Goal: Information Seeking & Learning: Find contact information

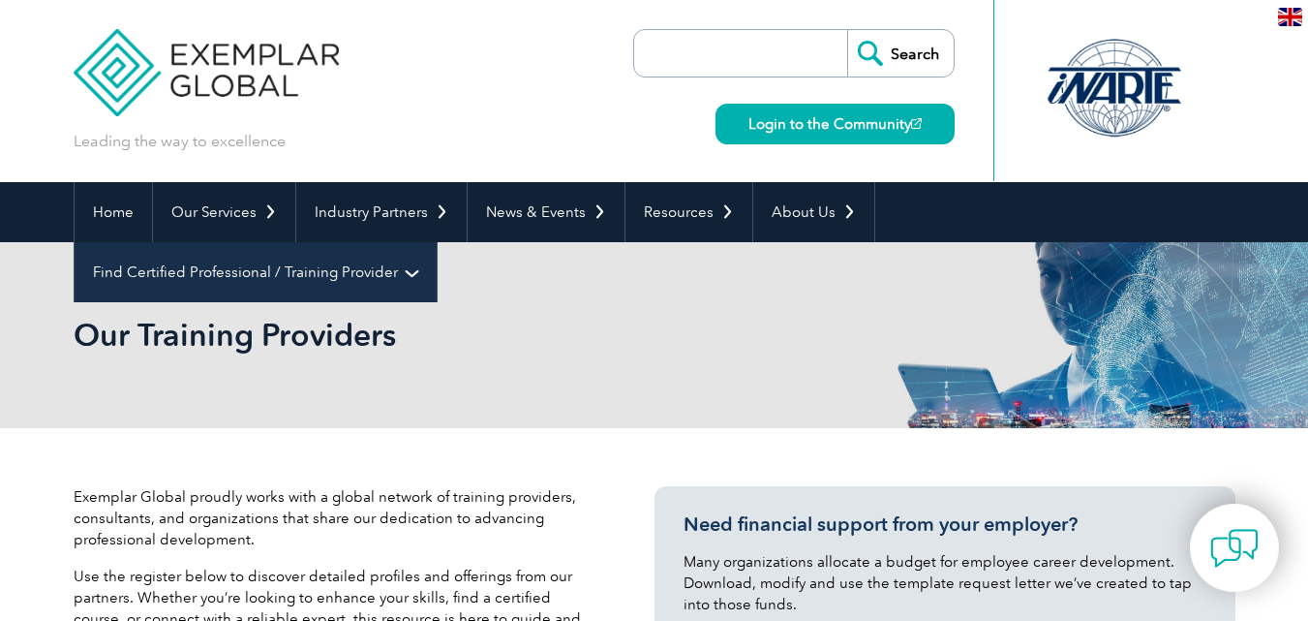
click at [437, 242] on link "Find Certified Professional / Training Provider" at bounding box center [256, 272] width 362 height 60
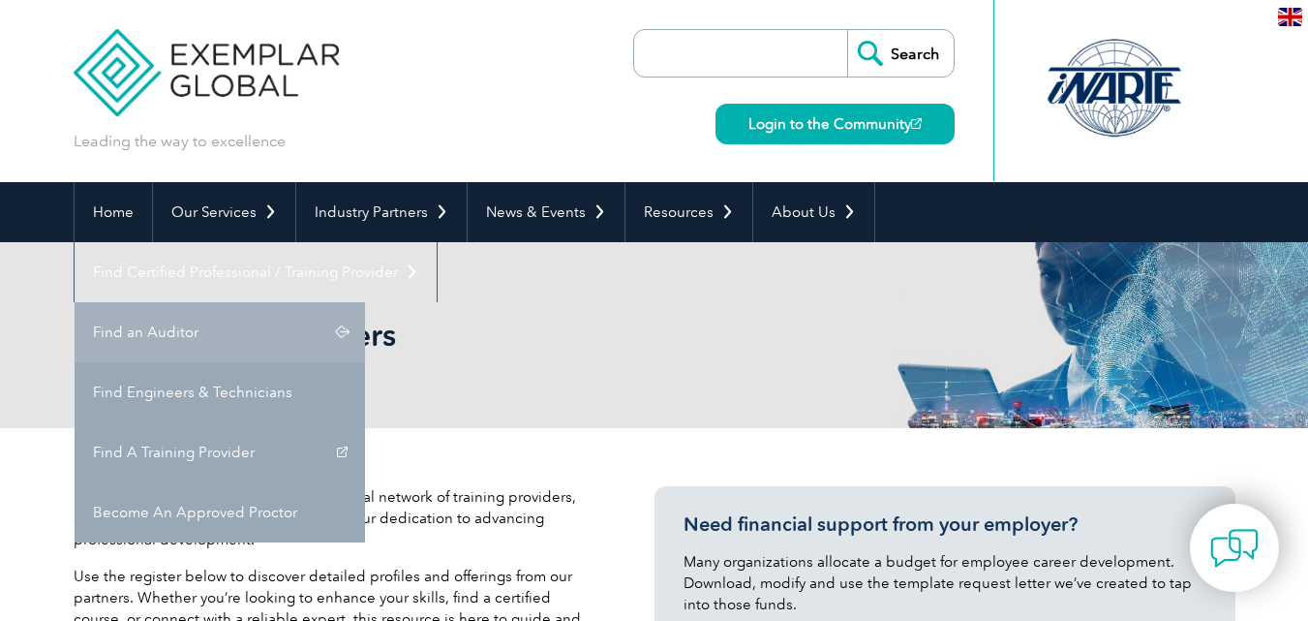
click at [365, 302] on link "Find an Auditor" at bounding box center [220, 332] width 290 height 60
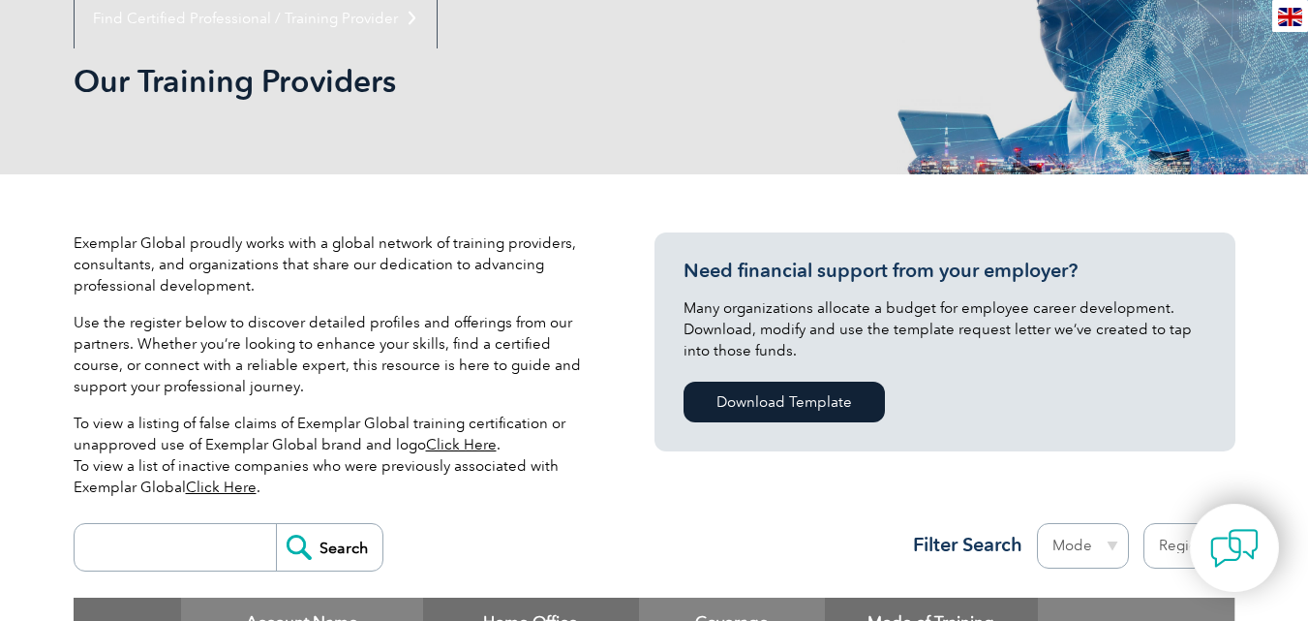
scroll to position [97, 0]
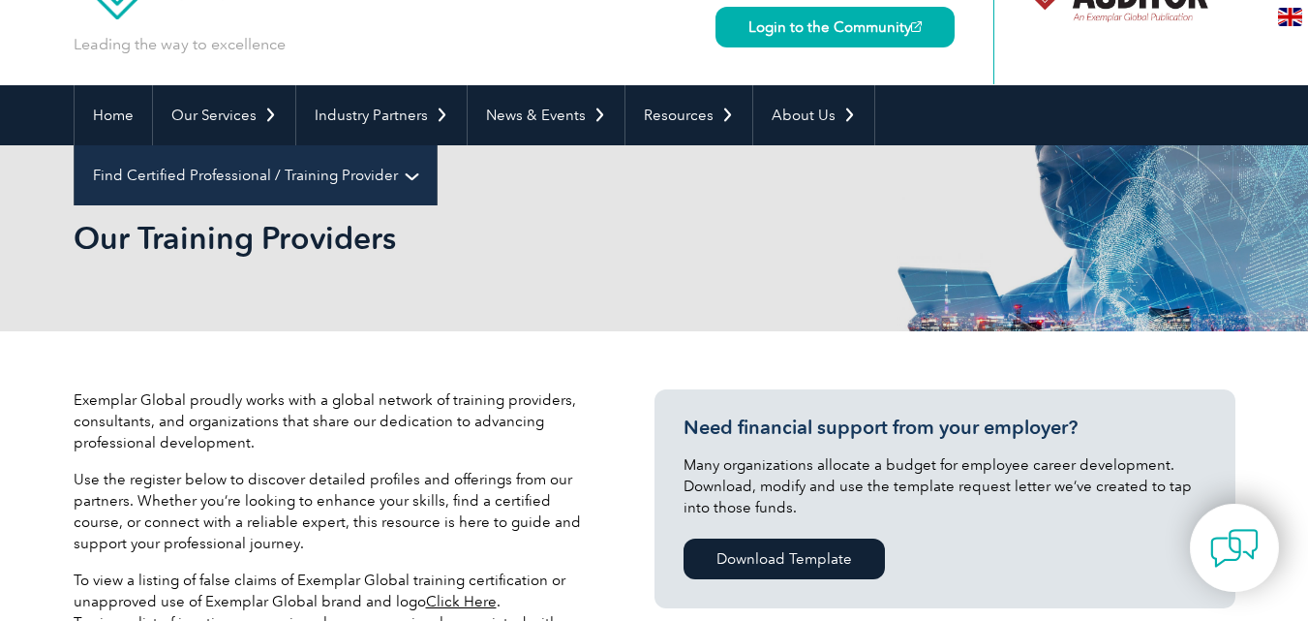
click at [437, 145] on link "Find Certified Professional / Training Provider" at bounding box center [256, 175] width 362 height 60
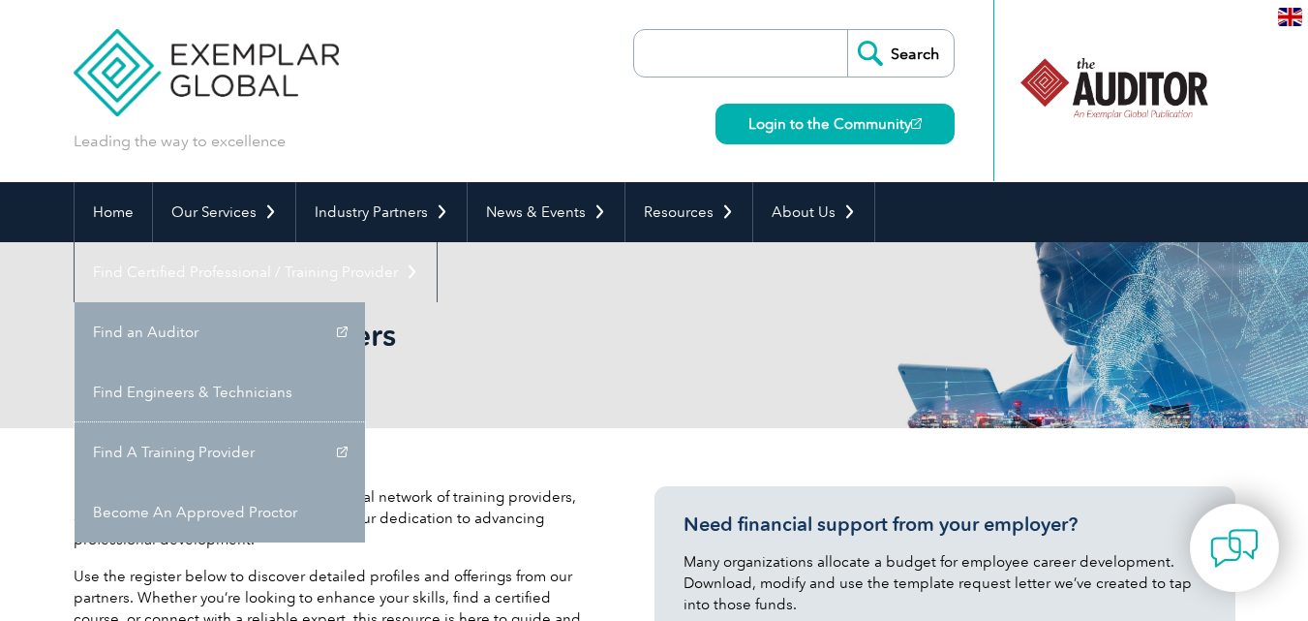
click at [365, 422] on link "Find A Training Provider" at bounding box center [220, 452] width 290 height 60
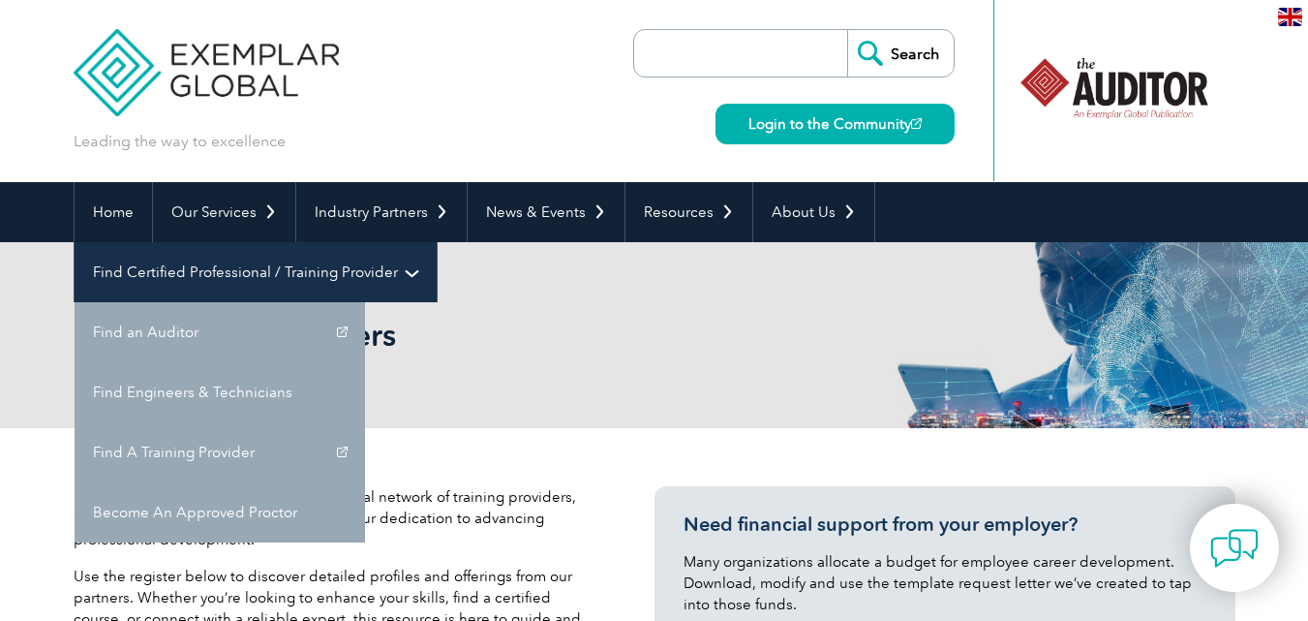
click at [437, 242] on link "Find Certified Professional / Training Provider" at bounding box center [256, 272] width 362 height 60
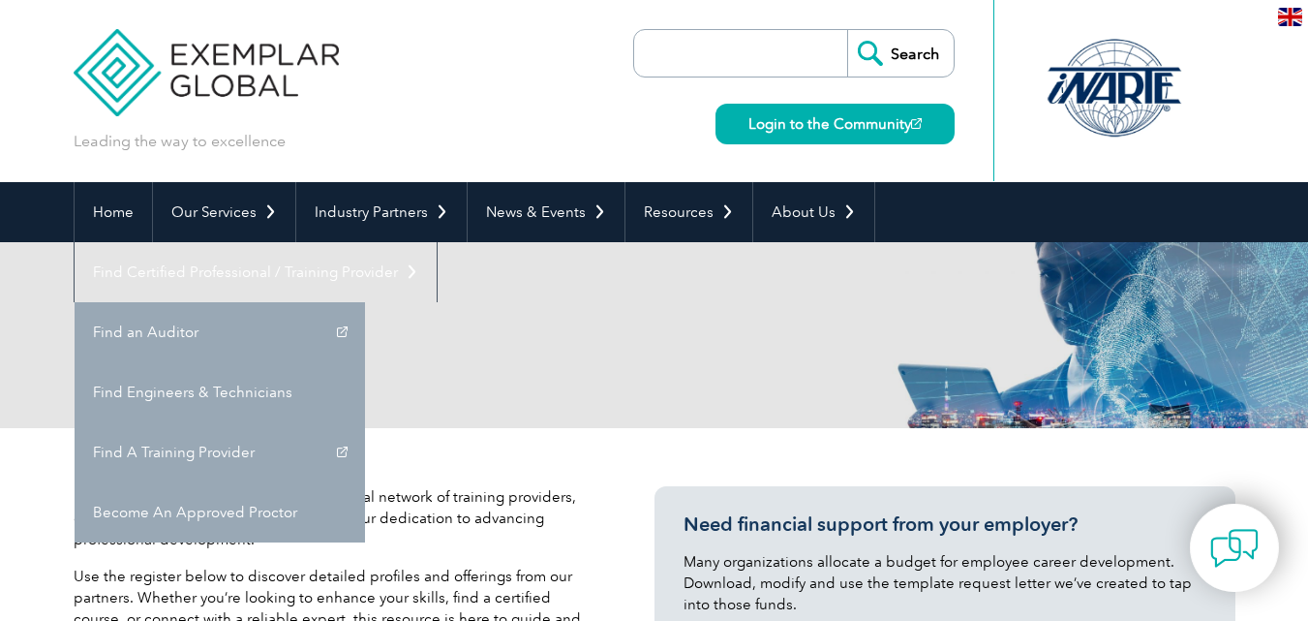
click at [437, 242] on link "Find Certified Professional / Training Provider" at bounding box center [256, 272] width 362 height 60
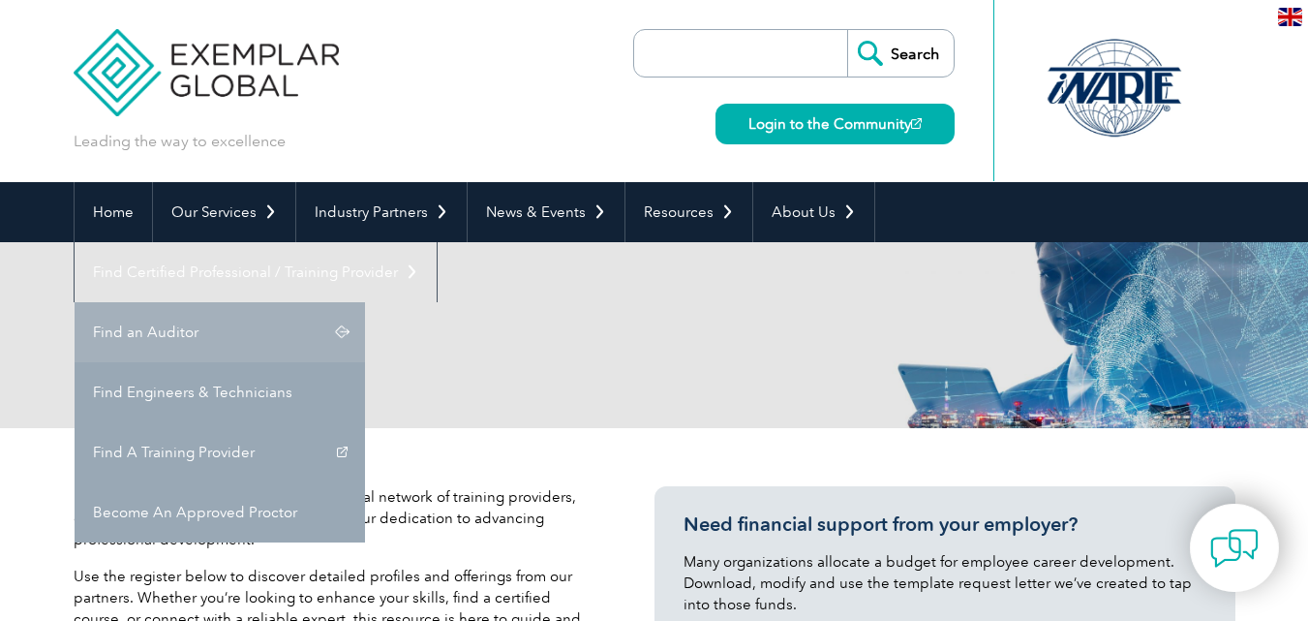
click at [365, 302] on link "Find an Auditor" at bounding box center [220, 332] width 290 height 60
